Goal: Check status: Check status

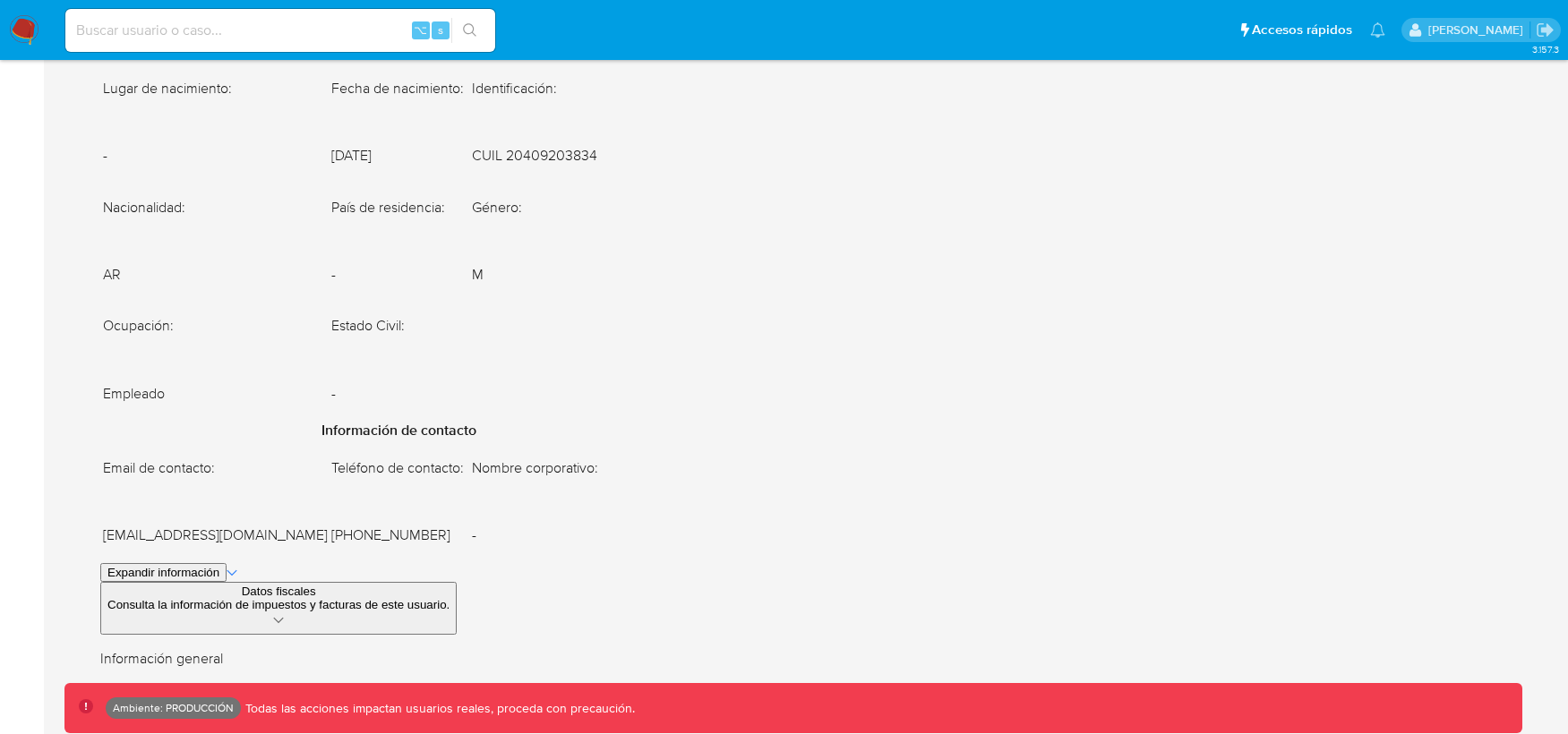
scroll to position [1455, 0]
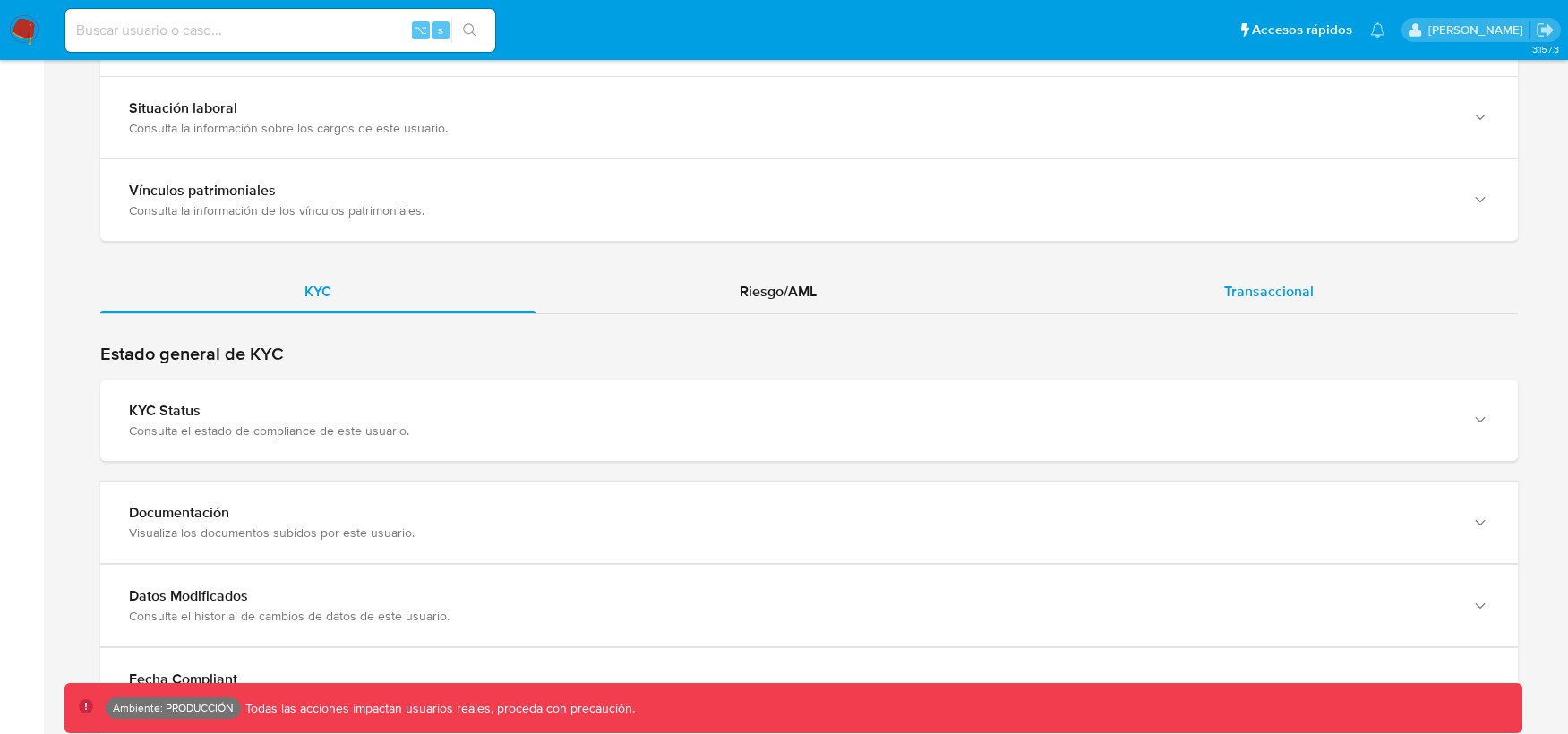
click at [1226, 285] on div "Transaccional" at bounding box center [1269, 292] width 498 height 43
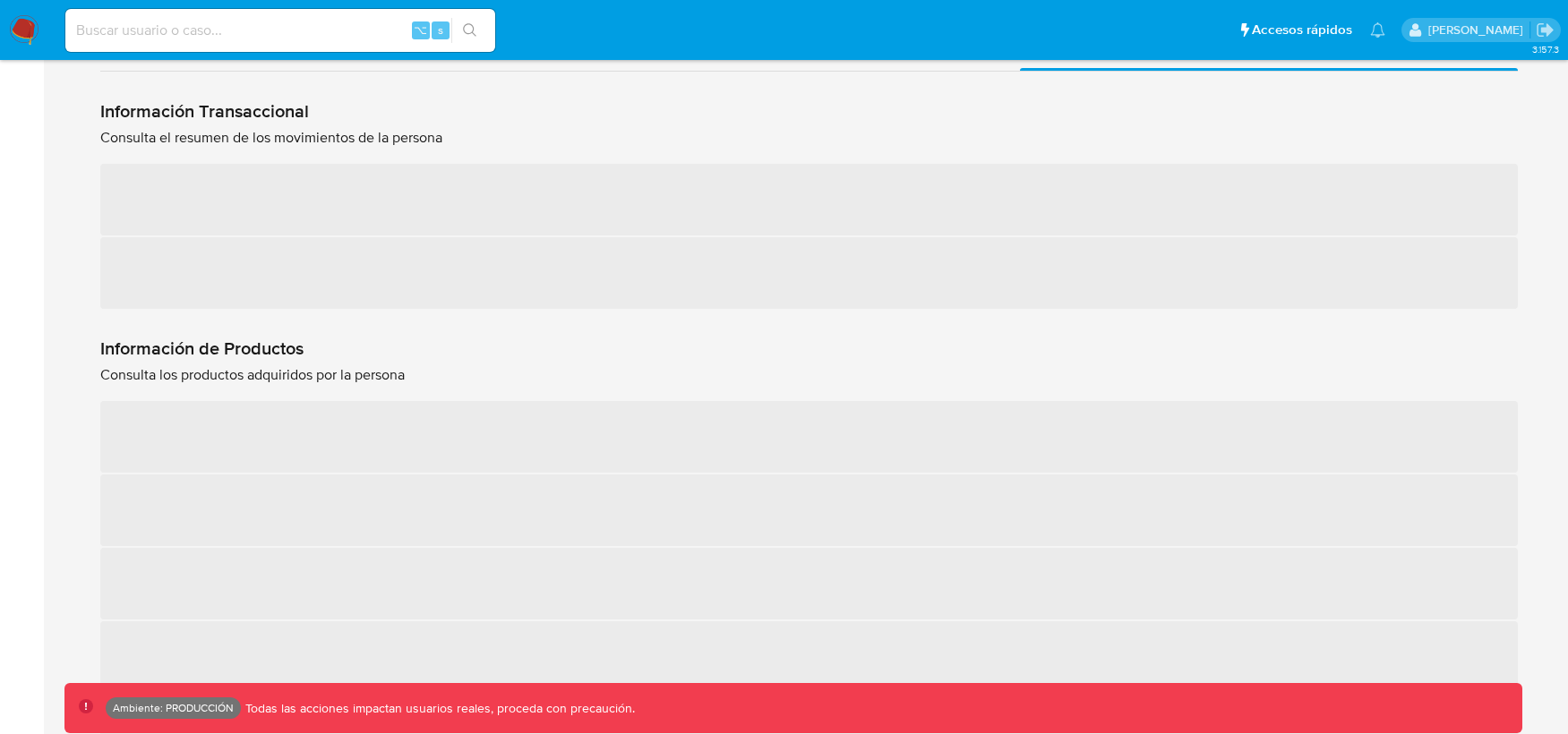
scroll to position [1758, 0]
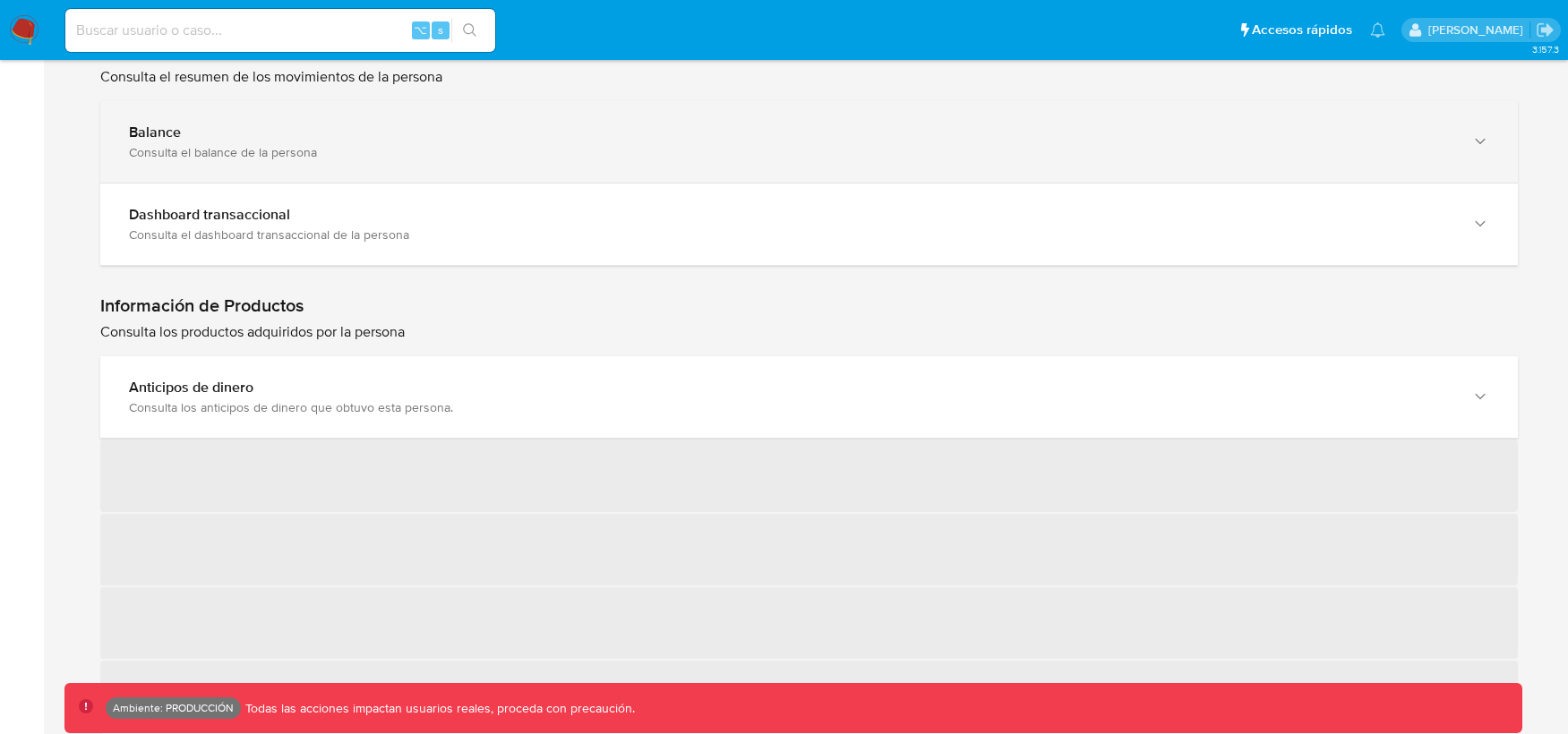
click at [403, 156] on div "Consulta el balance de la persona" at bounding box center [792, 152] width 1324 height 16
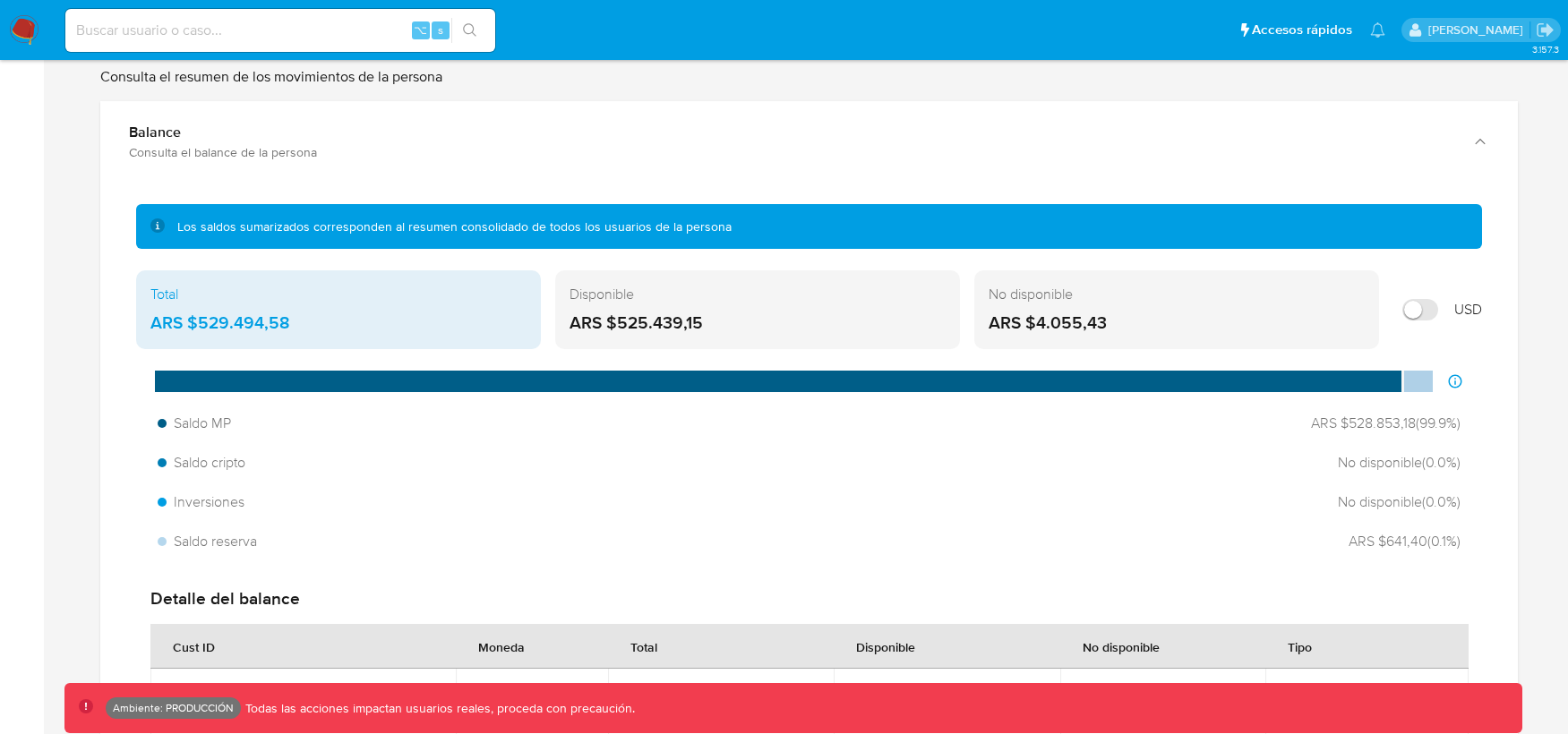
click at [1413, 316] on input "Mostrar en USD" at bounding box center [1421, 310] width 36 height 22
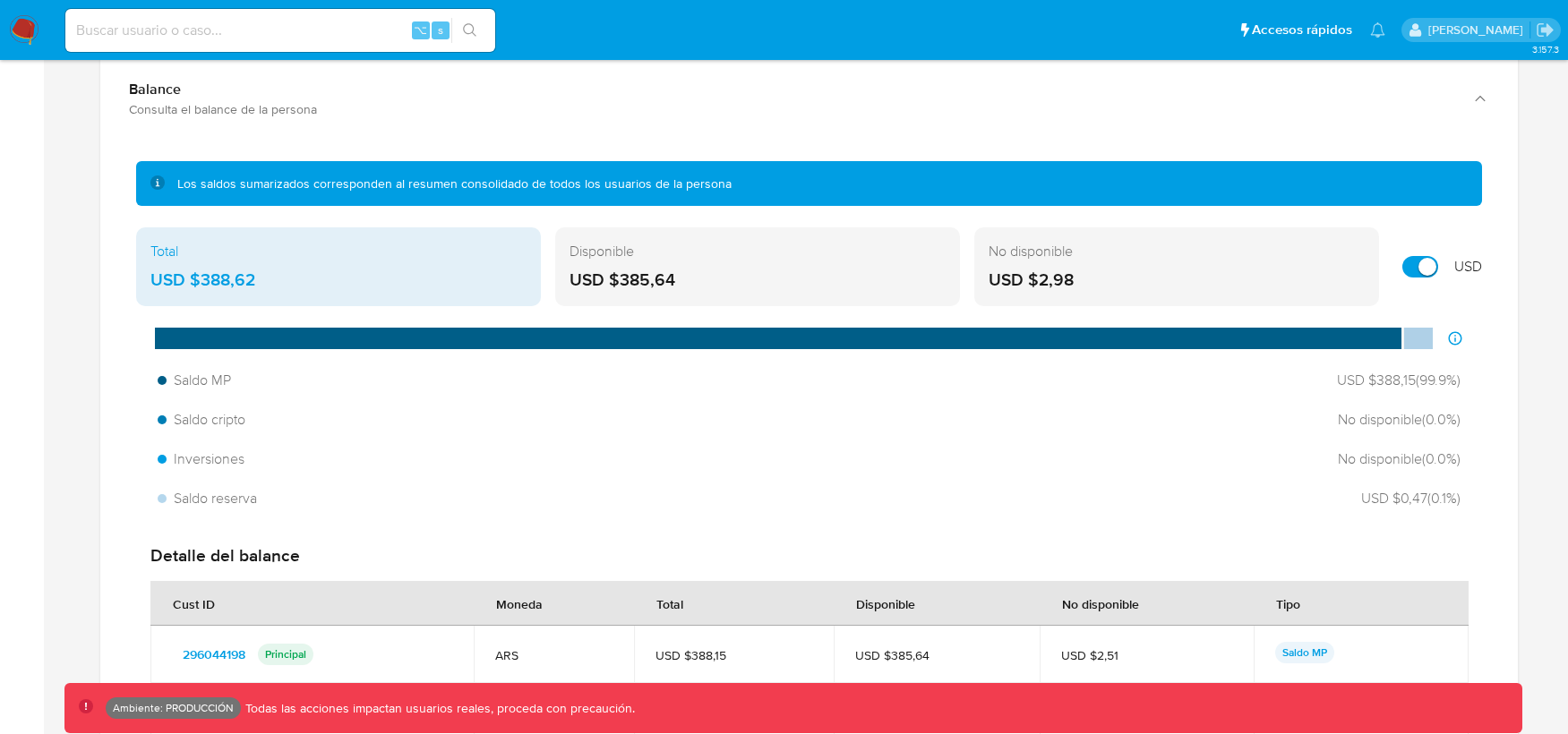
scroll to position [1808, 0]
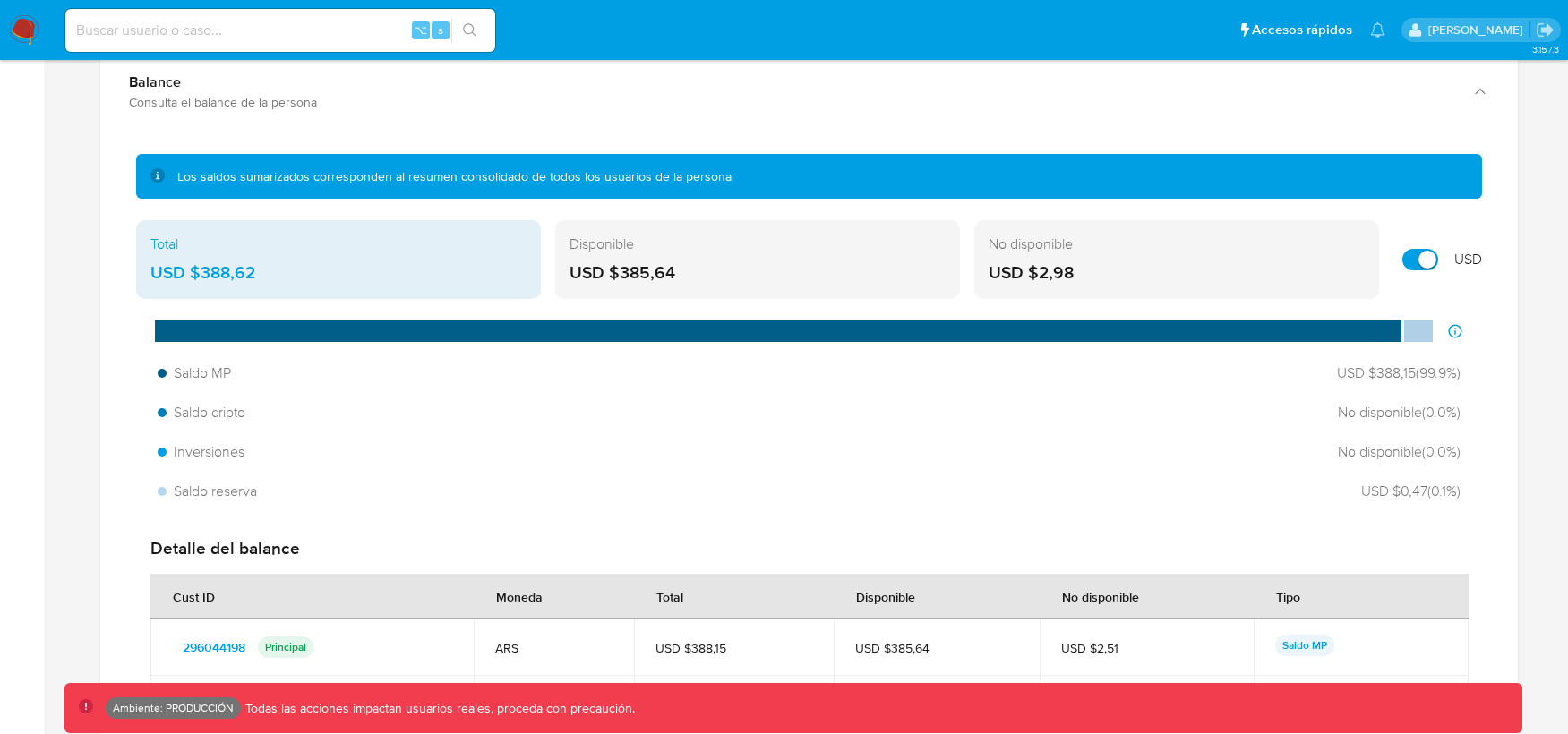
click at [1422, 255] on input "Mostrar en USD" at bounding box center [1421, 260] width 36 height 22
checkbox input "false"
click at [271, 32] on input at bounding box center [280, 31] width 430 height 23
paste input "2442434570"
type input "2442434570"
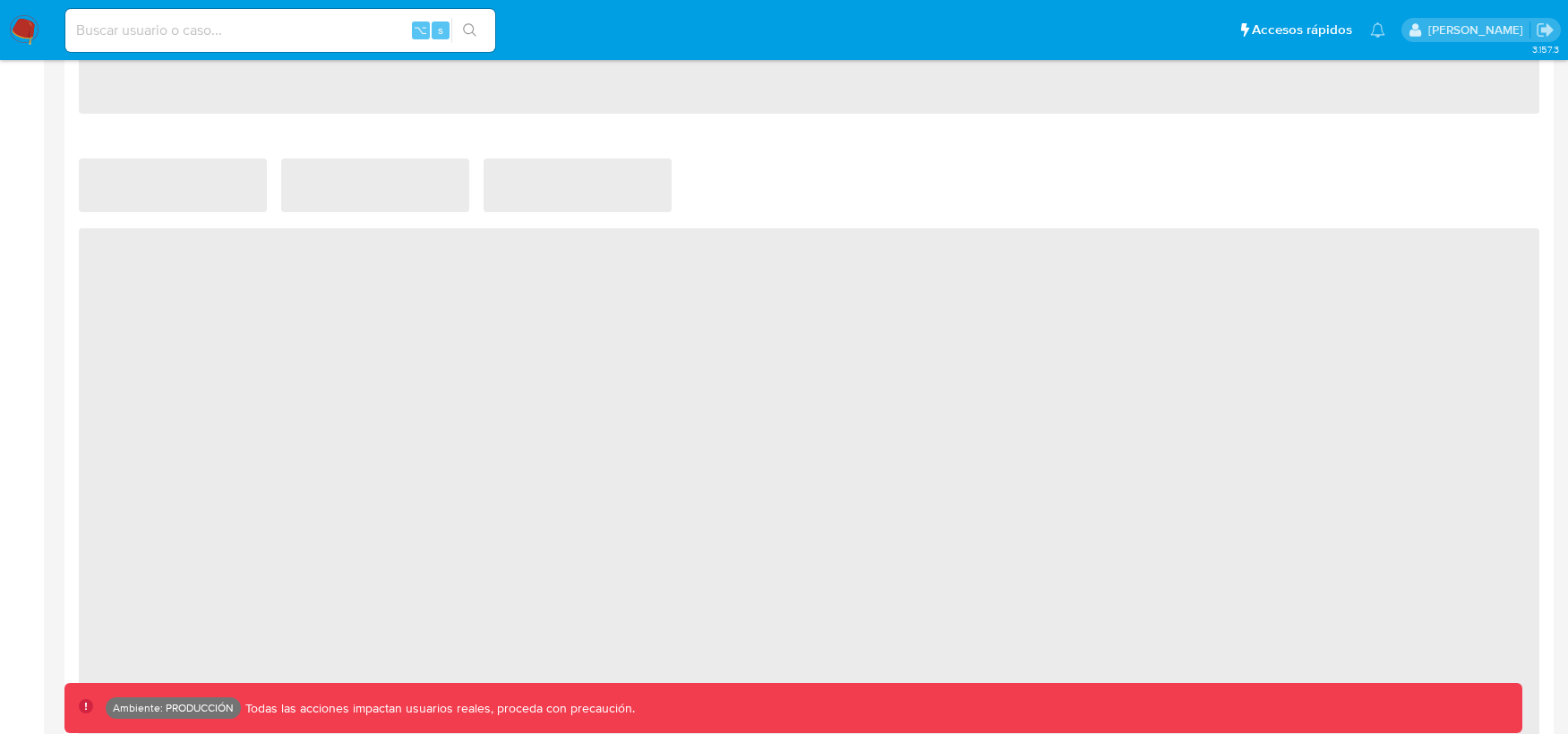
select select "10"
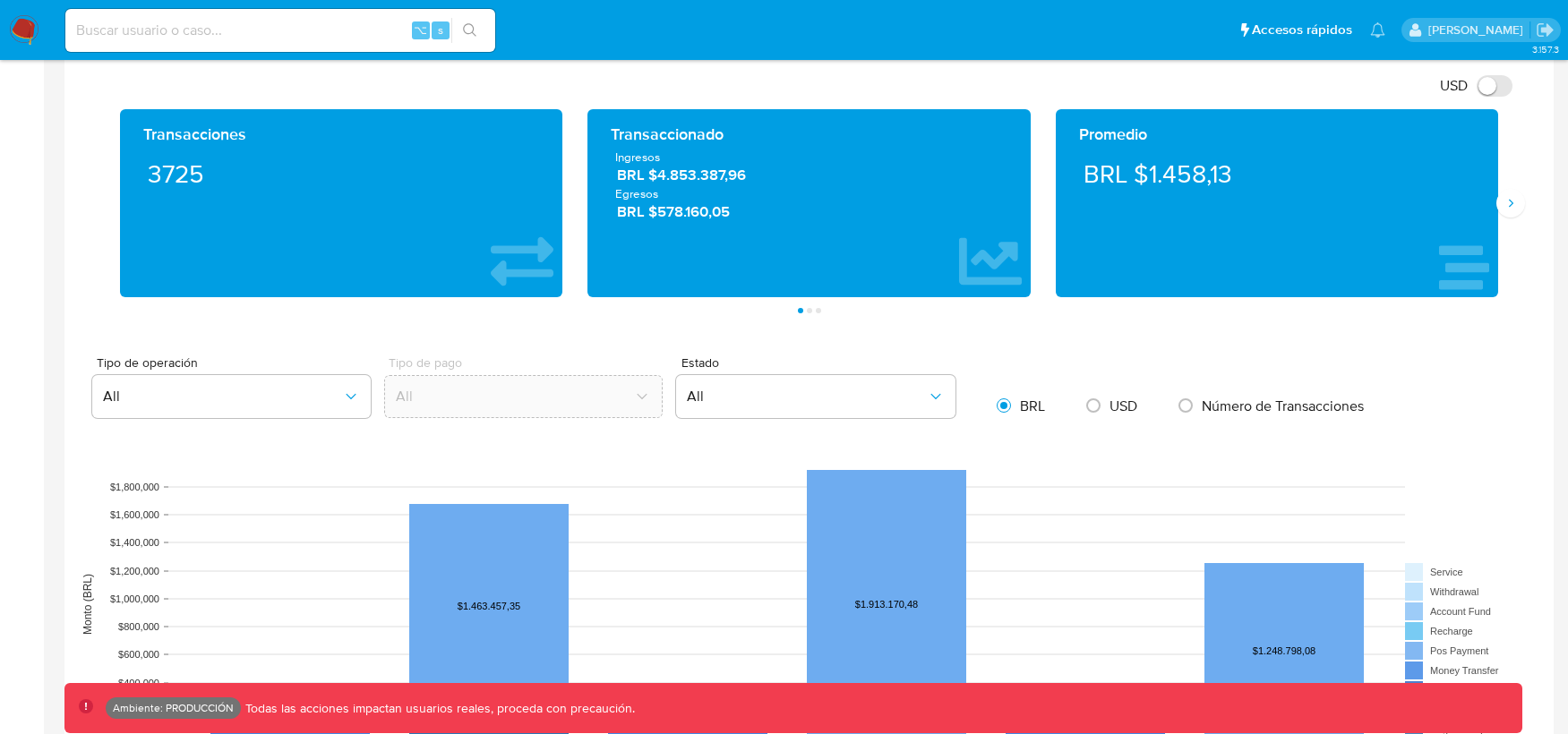
scroll to position [954, 0]
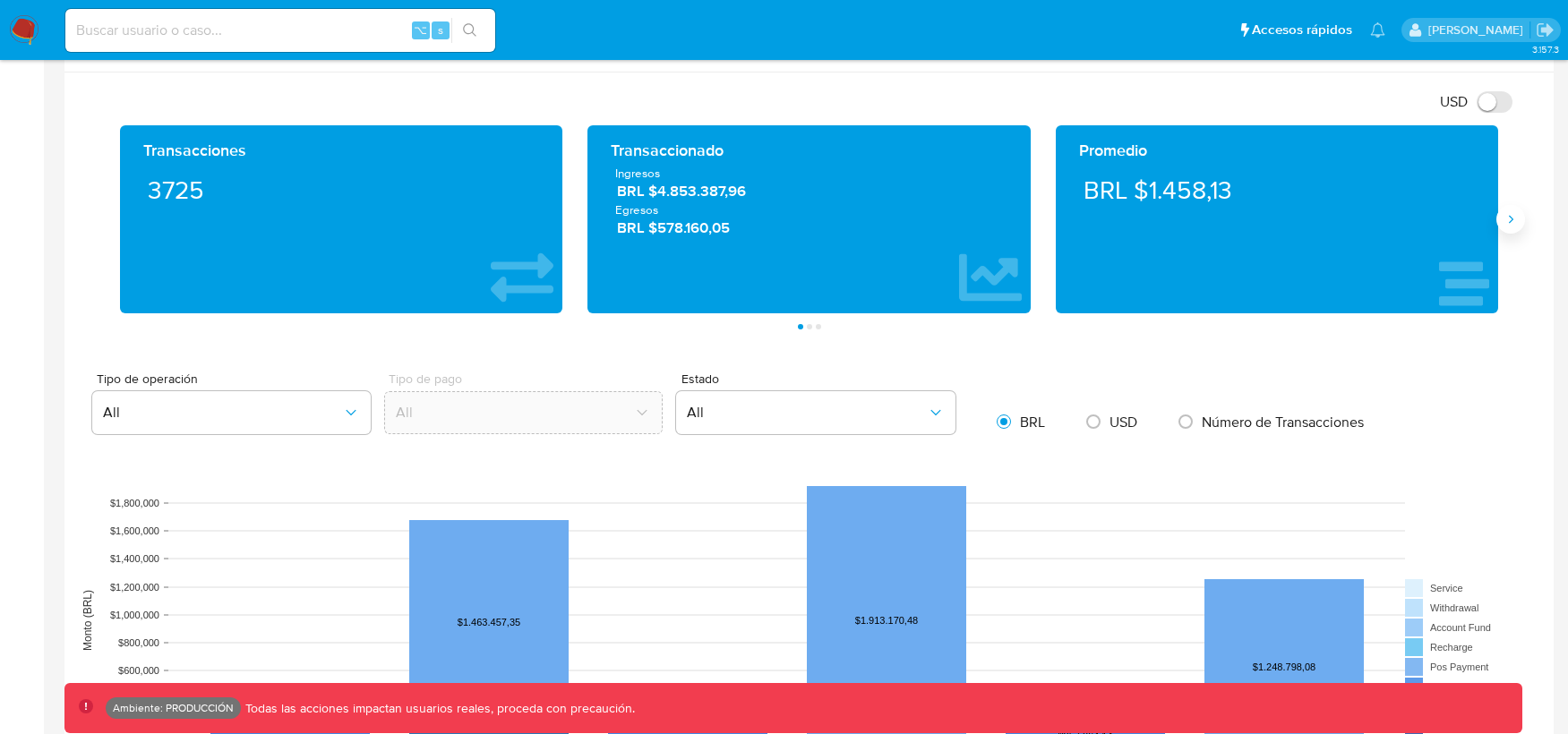
click at [1515, 217] on icon "Siguiente" at bounding box center [1510, 219] width 14 height 14
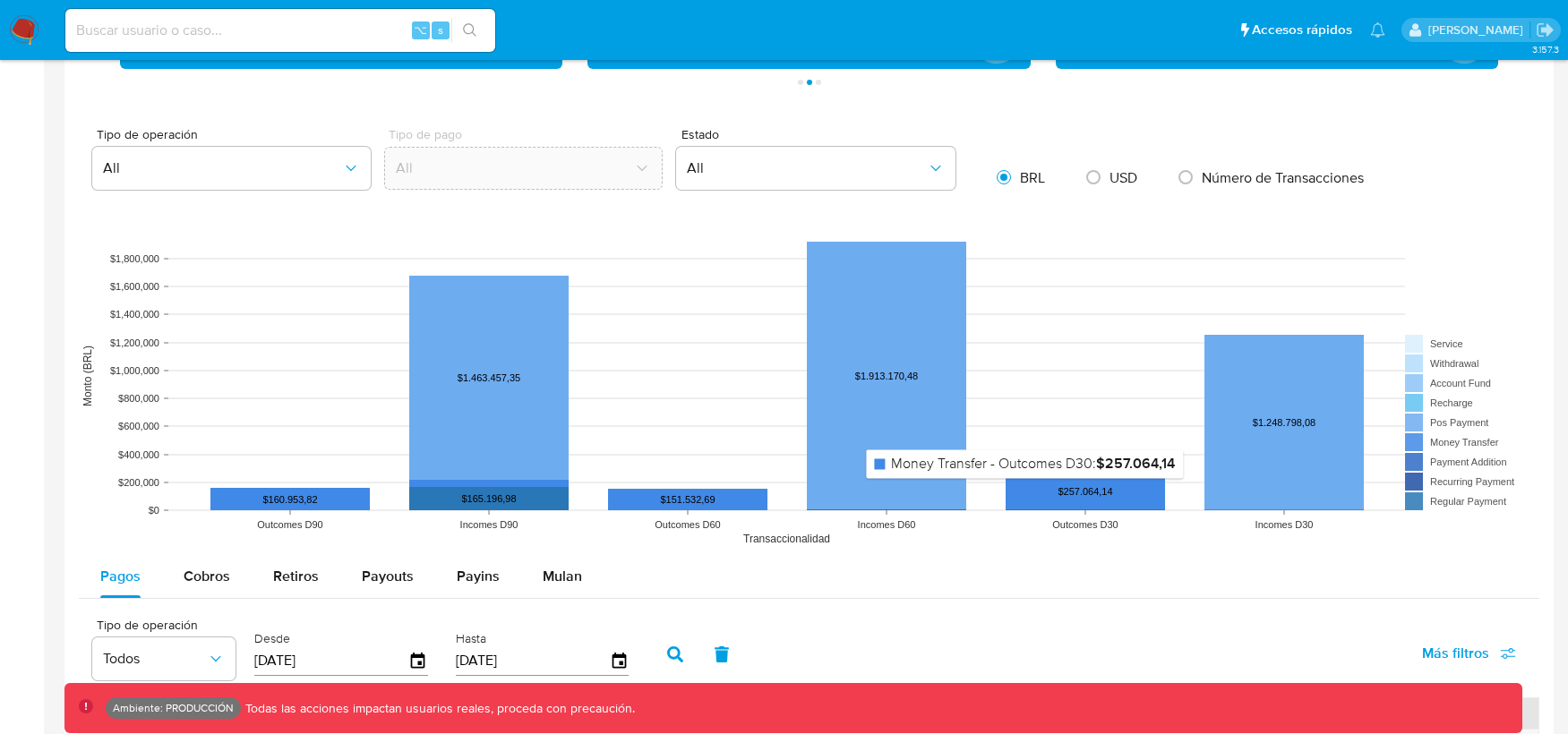
scroll to position [1256, 0]
